Goal: Communication & Community: Connect with others

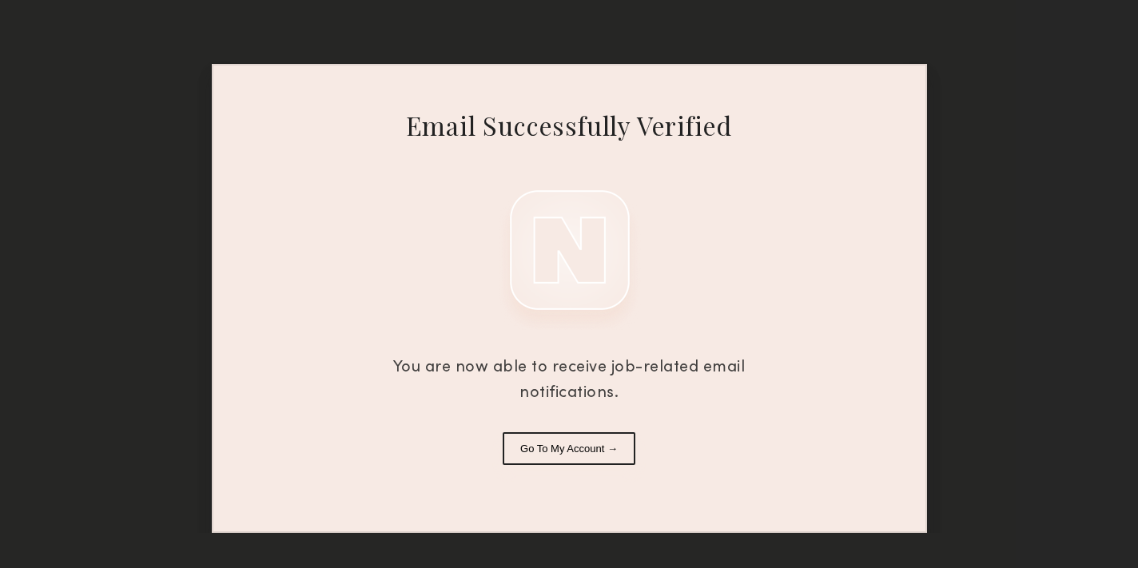
click at [606, 440] on button "Go To My Account →" at bounding box center [569, 448] width 133 height 33
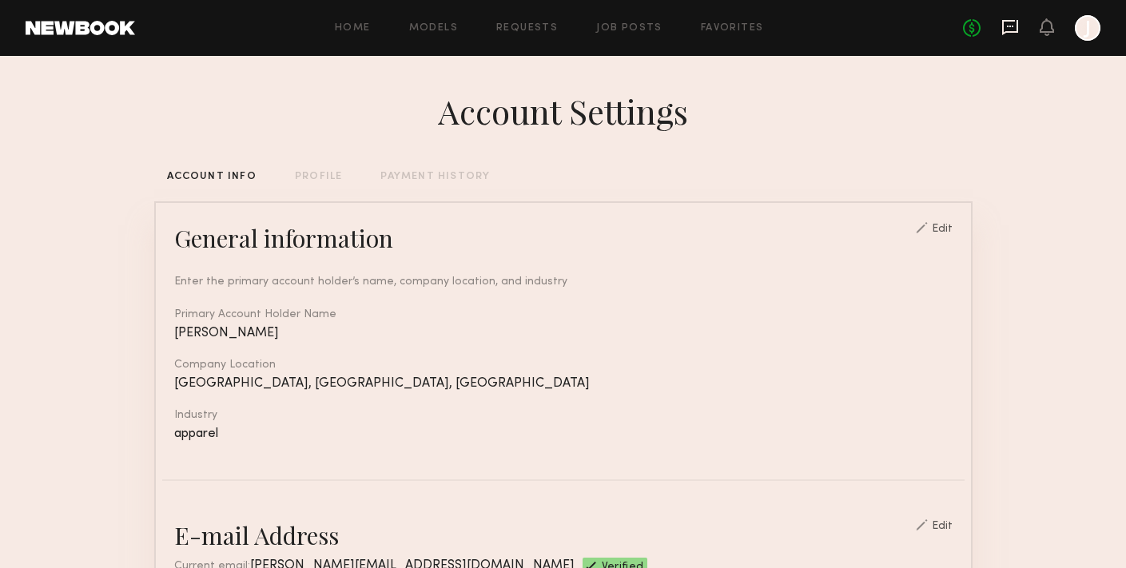
click at [1011, 28] on icon at bounding box center [1011, 27] width 18 height 18
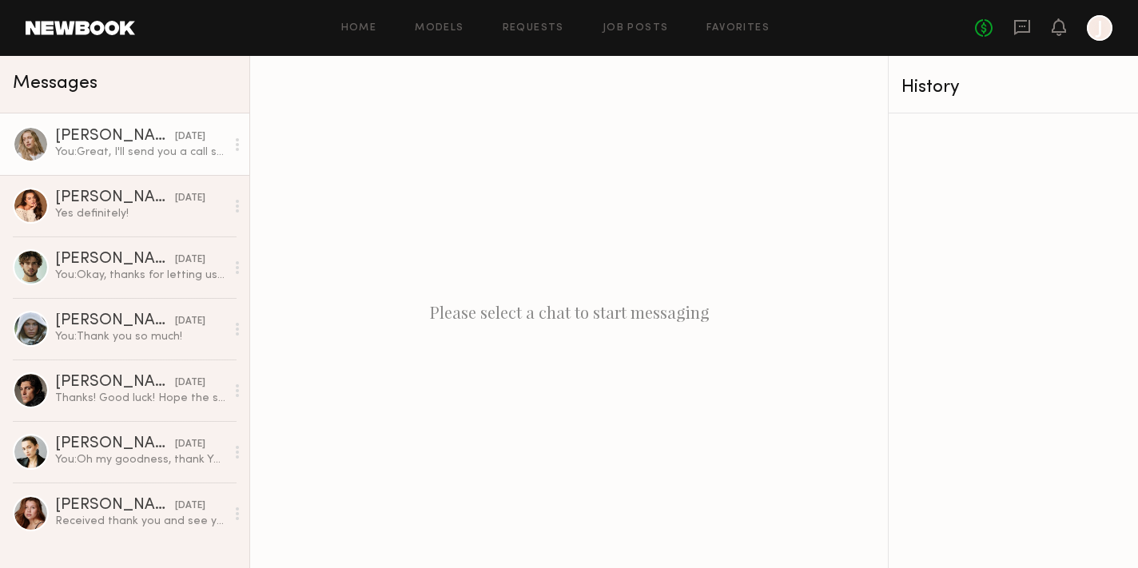
click at [109, 163] on link "[PERSON_NAME] [DATE] You: Great, I'll send you a call sheet shortly." at bounding box center [124, 145] width 249 height 62
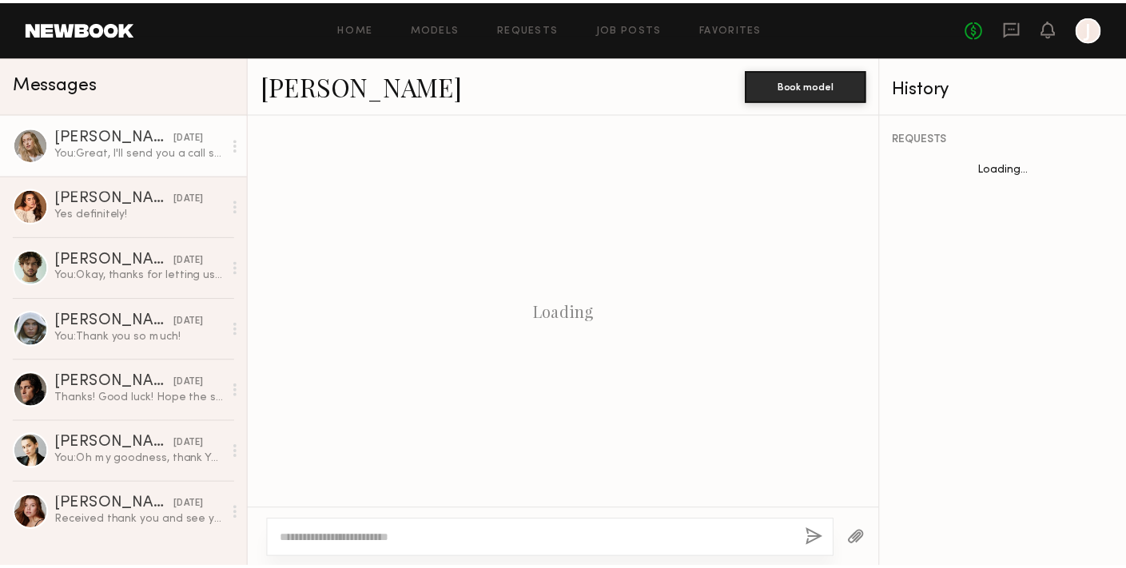
scroll to position [1623, 0]
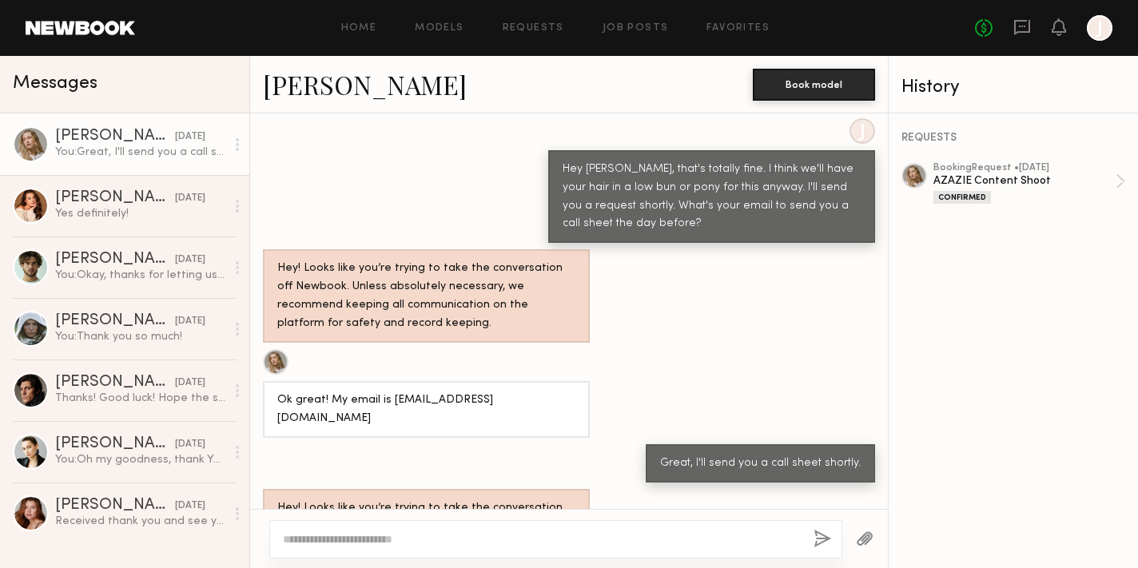
click at [907, 175] on div at bounding box center [915, 176] width 26 height 26
click at [373, 26] on link "Home" at bounding box center [359, 28] width 36 height 10
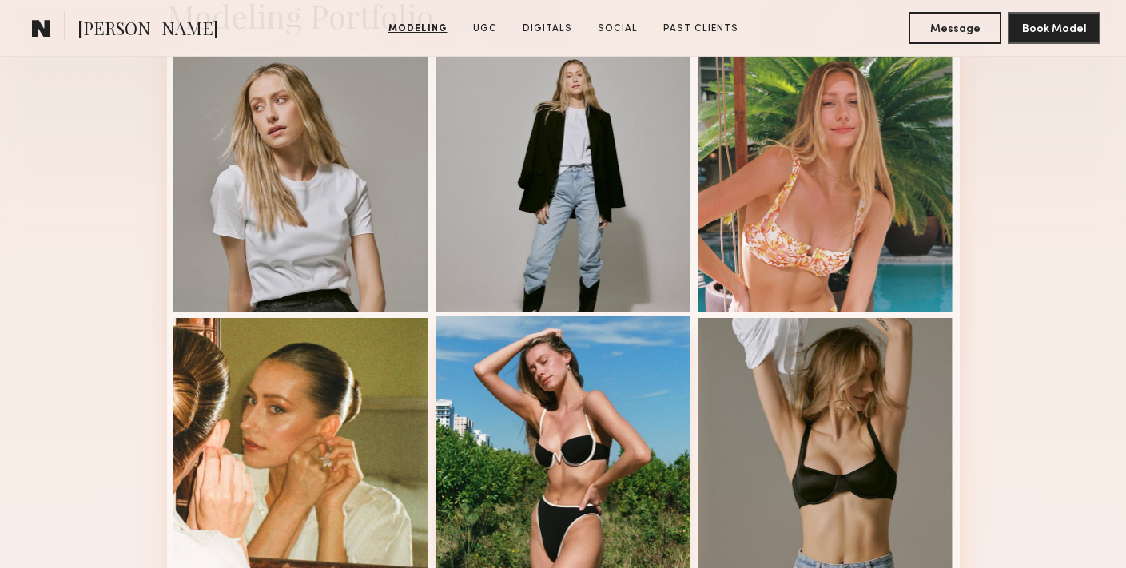
scroll to position [333, 0]
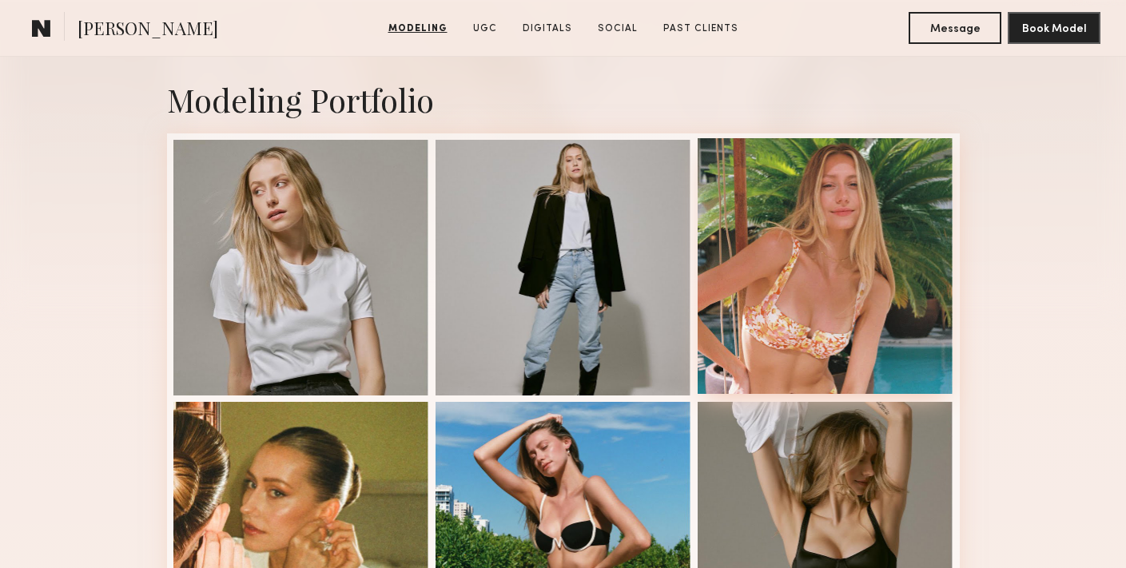
click at [882, 294] on div at bounding box center [826, 266] width 256 height 256
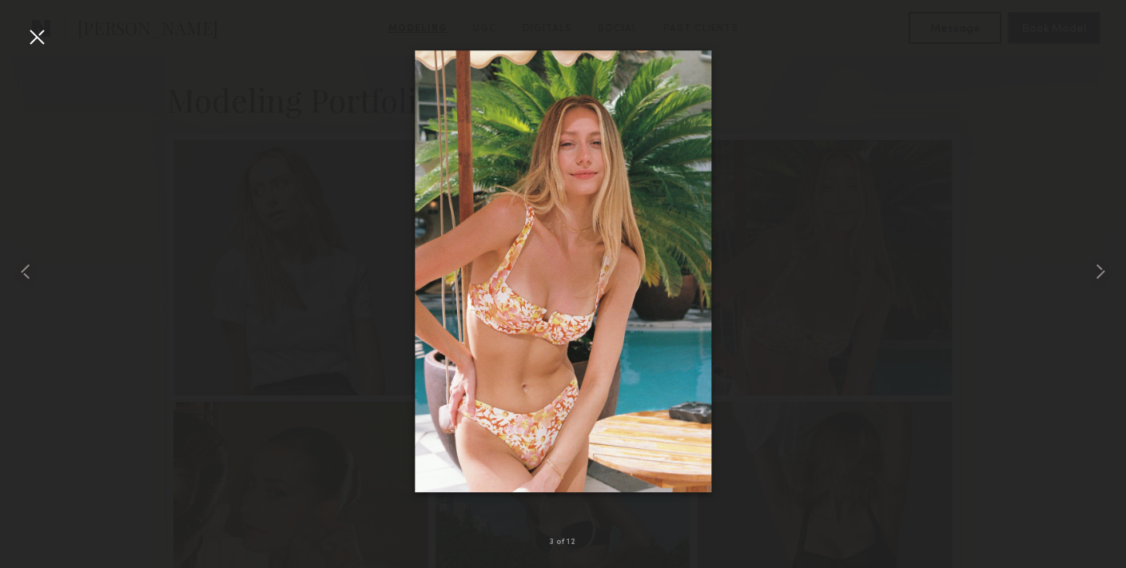
click at [37, 34] on div at bounding box center [37, 37] width 26 height 26
